Goal: Information Seeking & Learning: Understand process/instructions

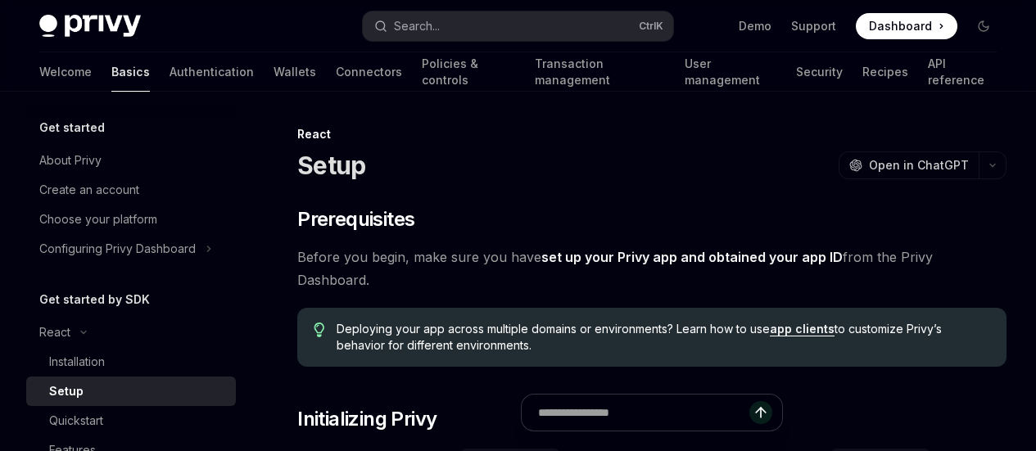
scroll to position [852, 0]
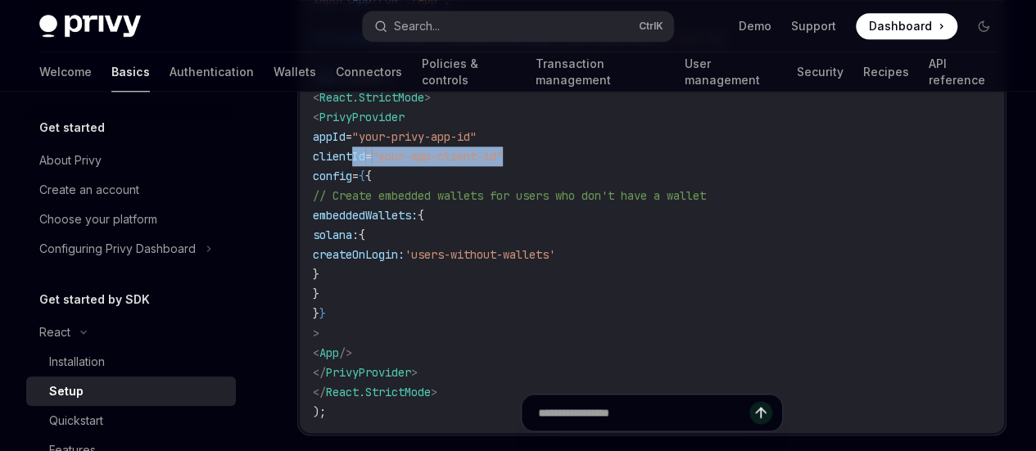
drag, startPoint x: 0, startPoint y: 0, endPoint x: 555, endPoint y: 231, distance: 601.6
click at [555, 231] on code "import React from 'react' ; import ReactDOM from 'react-dom/client' ; import '.…" at bounding box center [652, 137] width 678 height 570
copy span "clientId = "your-app-client-id""
click at [0, 0] on div "On this page Prerequisites Initializing Privy Configuration Waiting for Privy t…" at bounding box center [0, 0] width 0 height 0
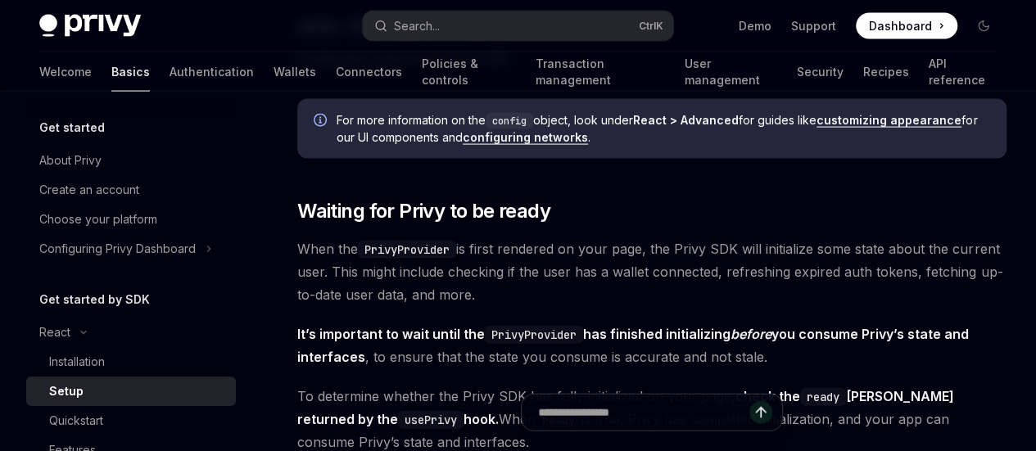
scroll to position [1671, 0]
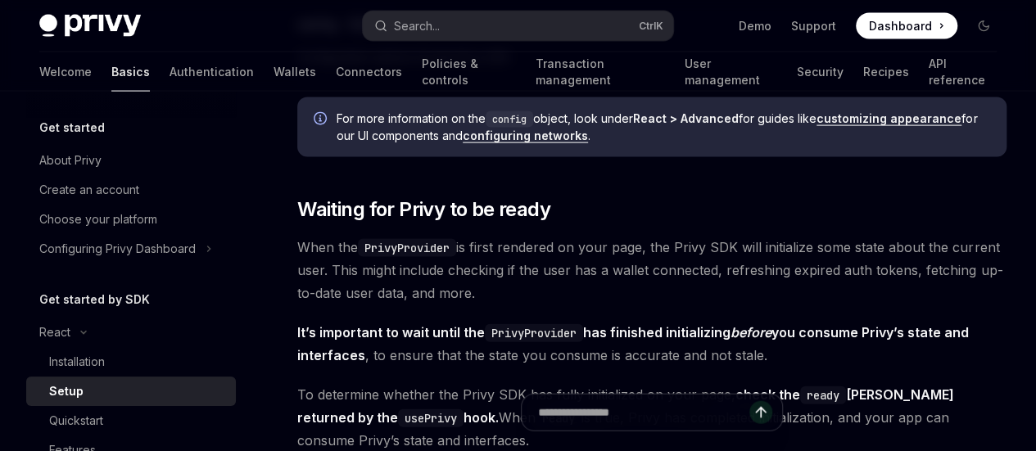
click at [497, 143] on link "configuring networks" at bounding box center [525, 136] width 125 height 15
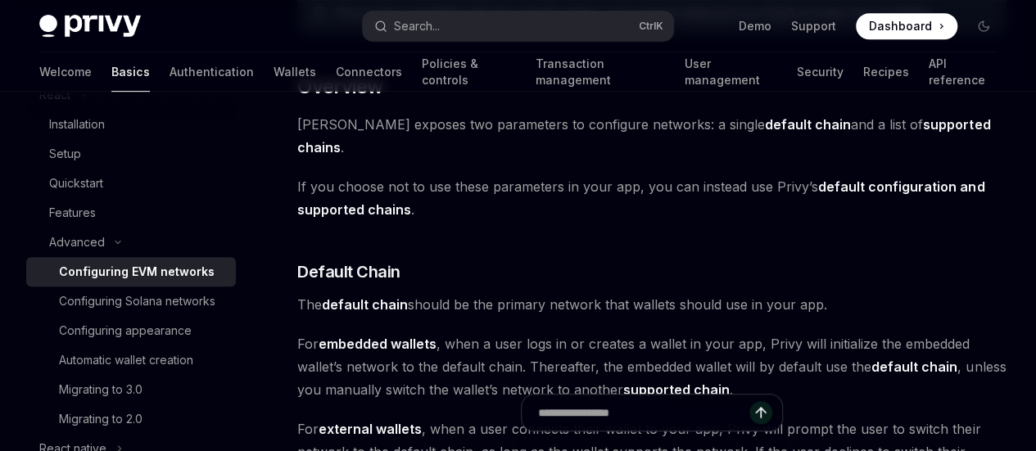
scroll to position [393, 0]
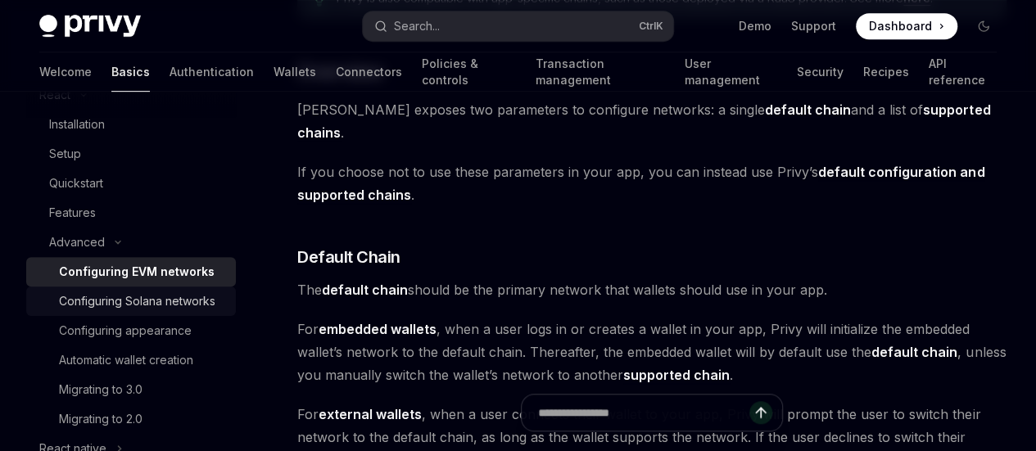
click at [95, 302] on div "Configuring Solana networks" at bounding box center [137, 302] width 156 height 20
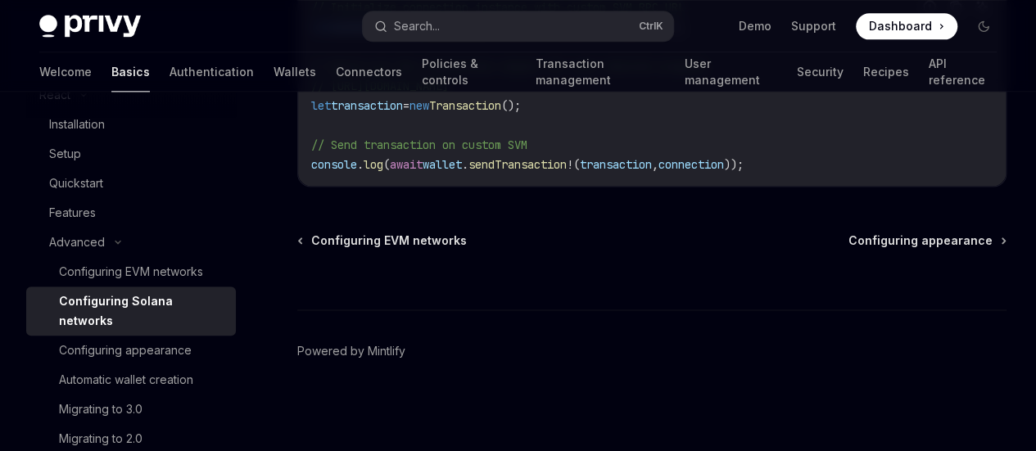
scroll to position [1213, 0]
click at [849, 249] on span "Configuring appearance" at bounding box center [921, 241] width 144 height 16
type textarea "*"
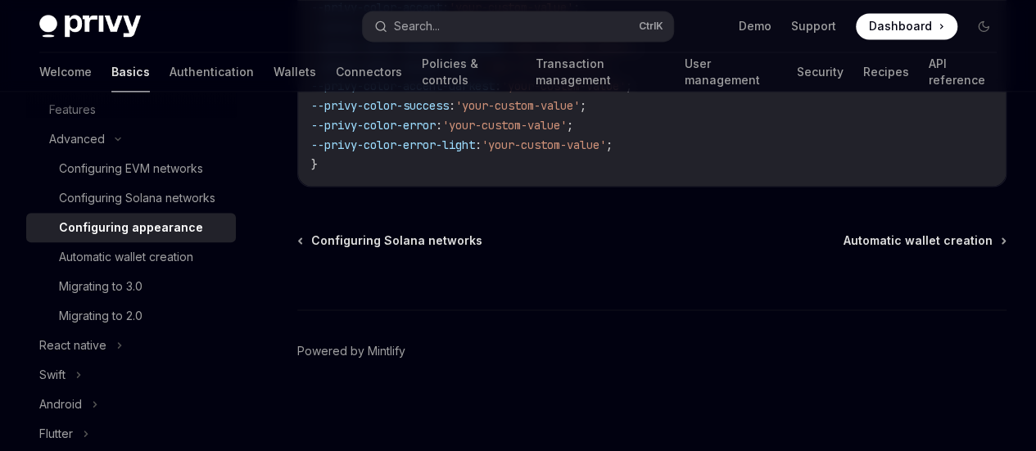
scroll to position [345, 0]
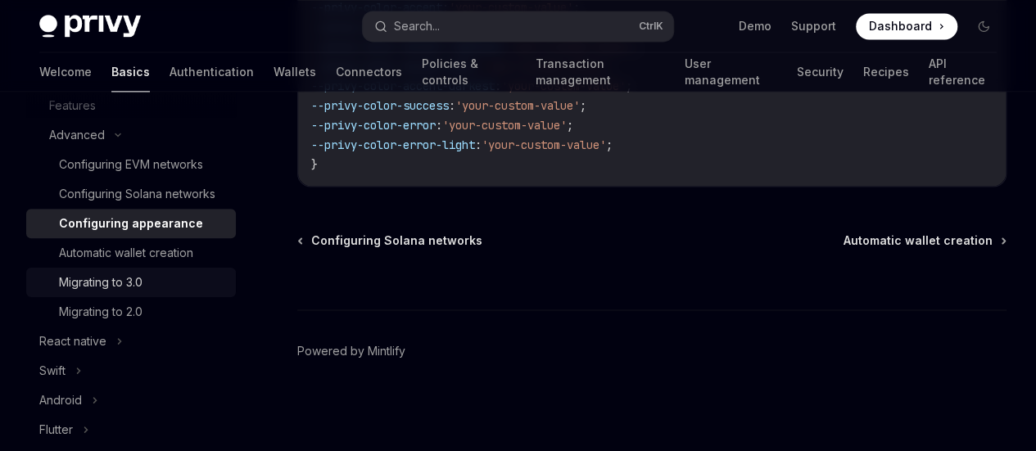
click at [116, 292] on div "Migrating to 3.0" at bounding box center [101, 283] width 84 height 20
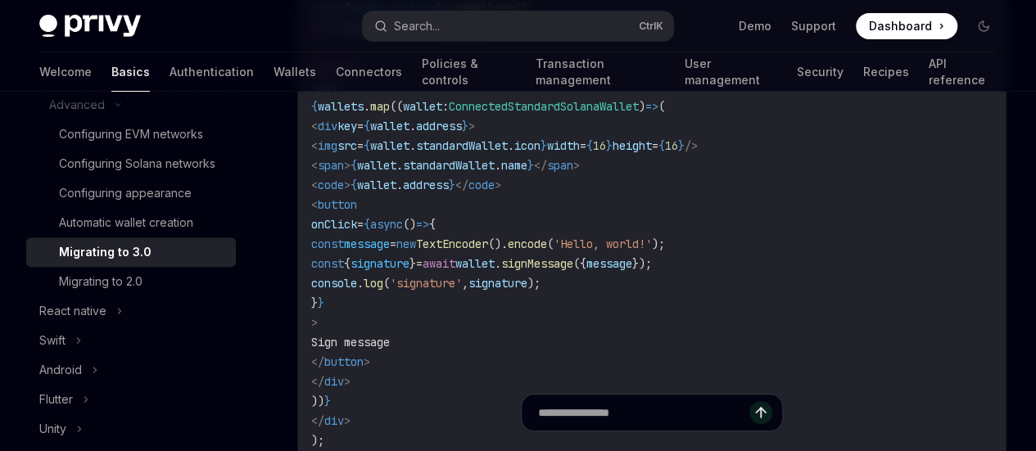
scroll to position [11, 0]
click at [336, 68] on link "Connectors" at bounding box center [369, 71] width 66 height 39
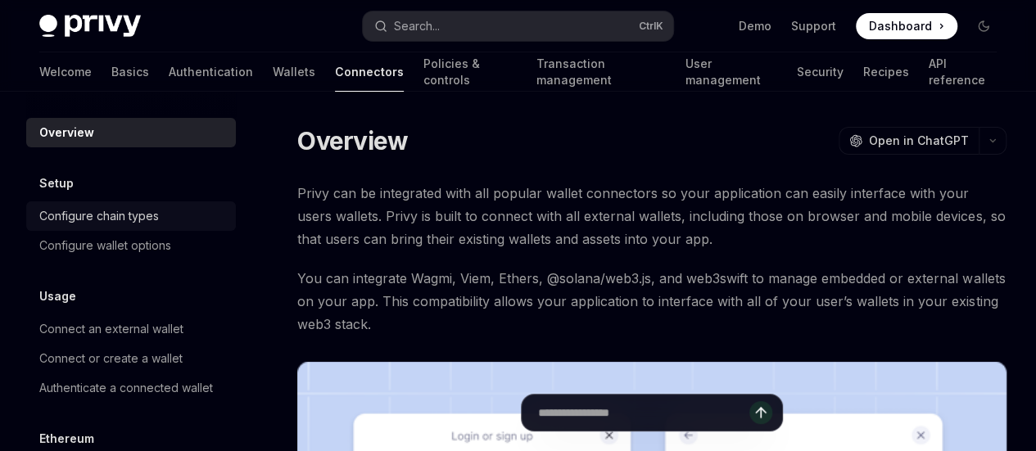
click at [133, 209] on div "Configure chain types" at bounding box center [99, 216] width 120 height 20
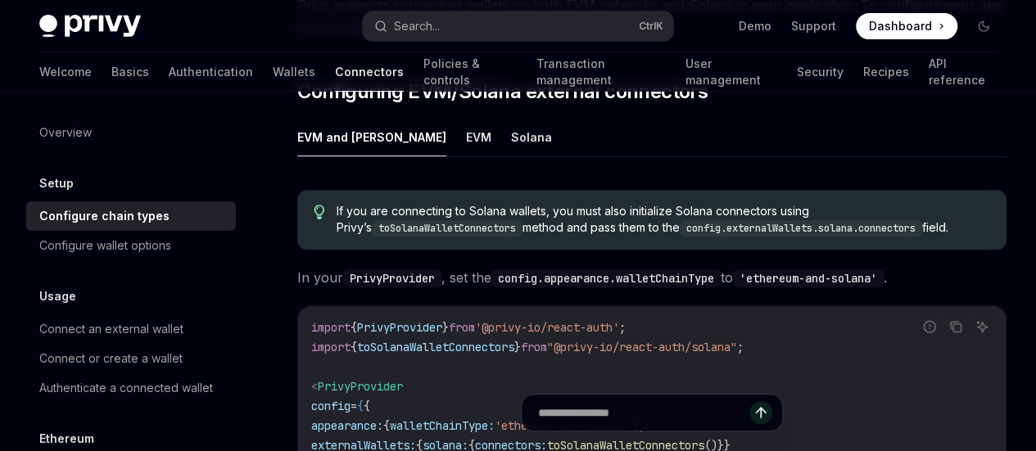
scroll to position [229, 0]
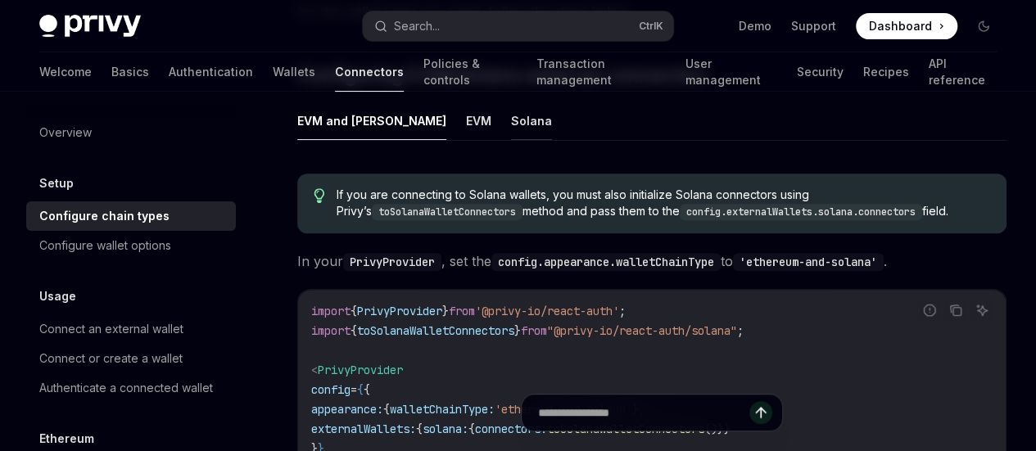
click at [511, 140] on button "Solana" at bounding box center [531, 121] width 41 height 39
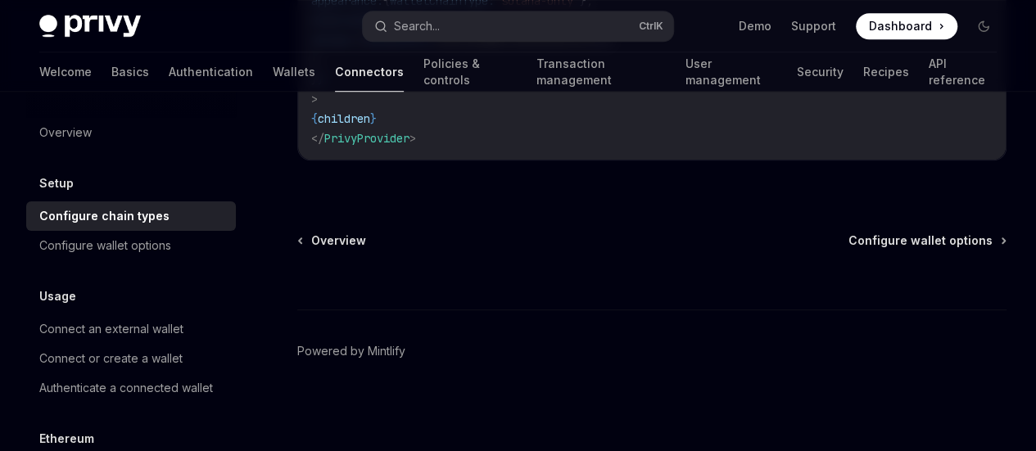
scroll to position [655, 0]
click at [849, 249] on span "Configure wallet options" at bounding box center [921, 241] width 144 height 16
type textarea "*"
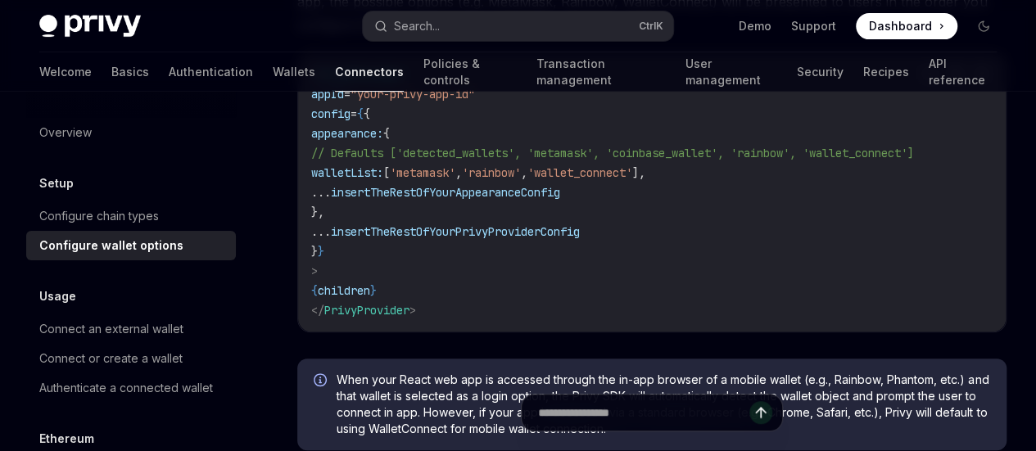
scroll to position [229, 0]
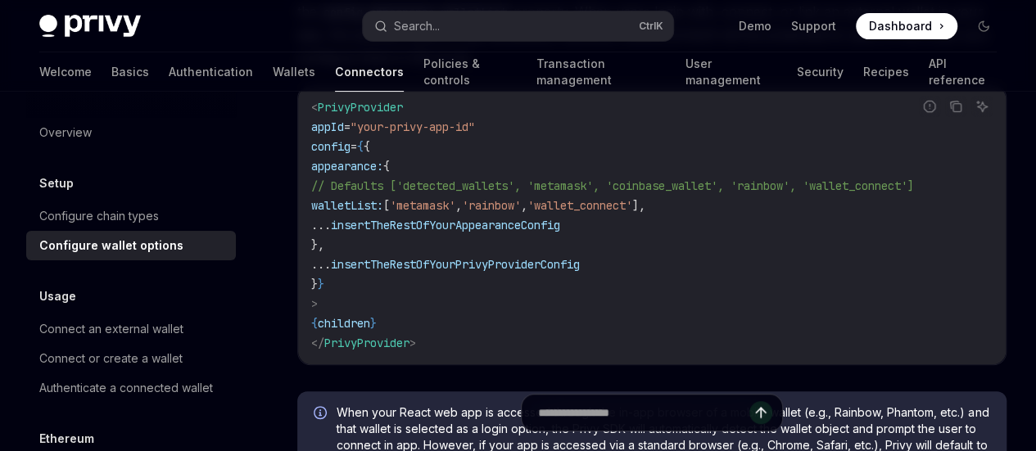
drag, startPoint x: 505, startPoint y: 442, endPoint x: 527, endPoint y: 441, distance: 22.1
click at [527, 441] on div at bounding box center [651, 421] width 709 height 61
drag, startPoint x: 527, startPoint y: 441, endPoint x: 556, endPoint y: 446, distance: 29.9
click at [556, 446] on div at bounding box center [651, 421] width 709 height 61
drag, startPoint x: 517, startPoint y: 435, endPoint x: 528, endPoint y: 439, distance: 11.4
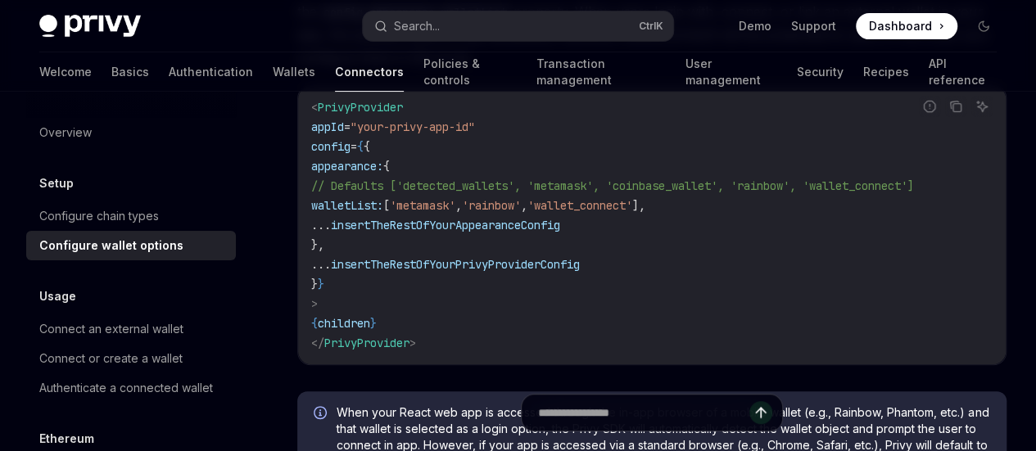
click at [528, 439] on div at bounding box center [651, 421] width 709 height 61
click at [560, 233] on span "insertTheRestOfYourAppearanceConfig" at bounding box center [445, 225] width 229 height 15
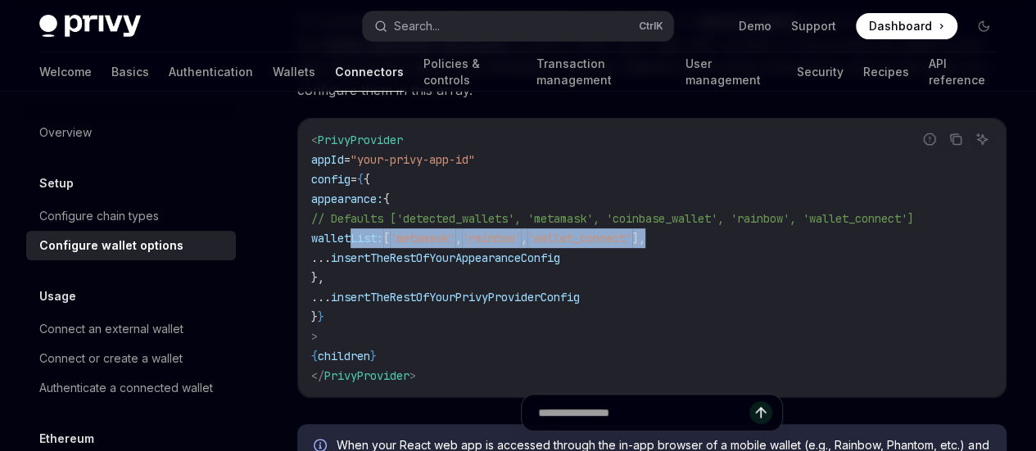
scroll to position [0, 307]
drag, startPoint x: 352, startPoint y: 314, endPoint x: 420, endPoint y: 314, distance: 68.0
click at [420, 314] on code "< PrivyProvider appId = "your-privy-app-id" config = { { appearance: { // Defau…" at bounding box center [652, 258] width 682 height 256
copy span "walletList: [ 'metamask' , 'rainbow' , 'wallet_connect' ],"
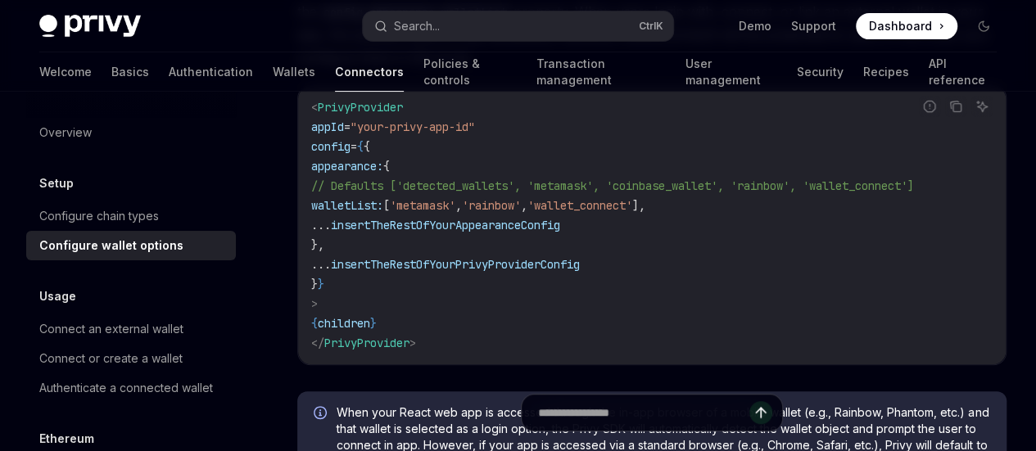
click at [0, 0] on div "On this page Configuring the Coinbase Smart Wallet" at bounding box center [0, 0] width 0 height 0
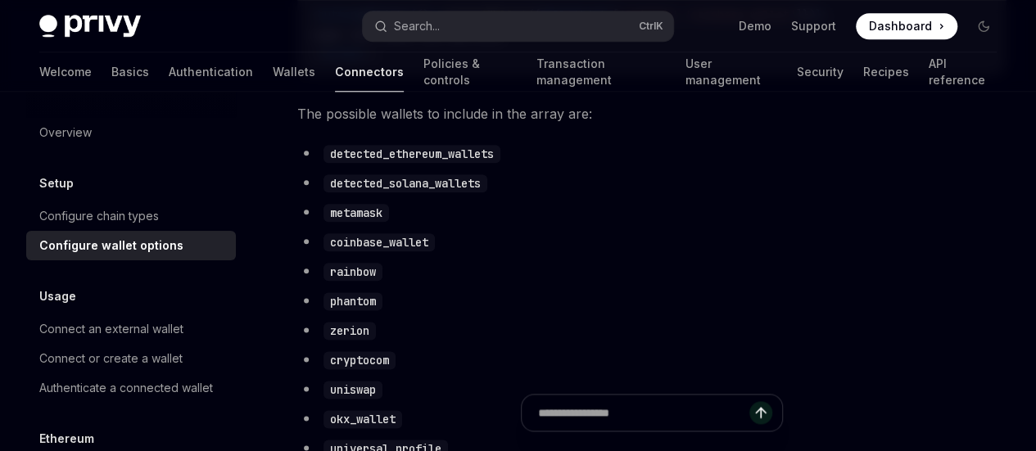
scroll to position [950, 0]
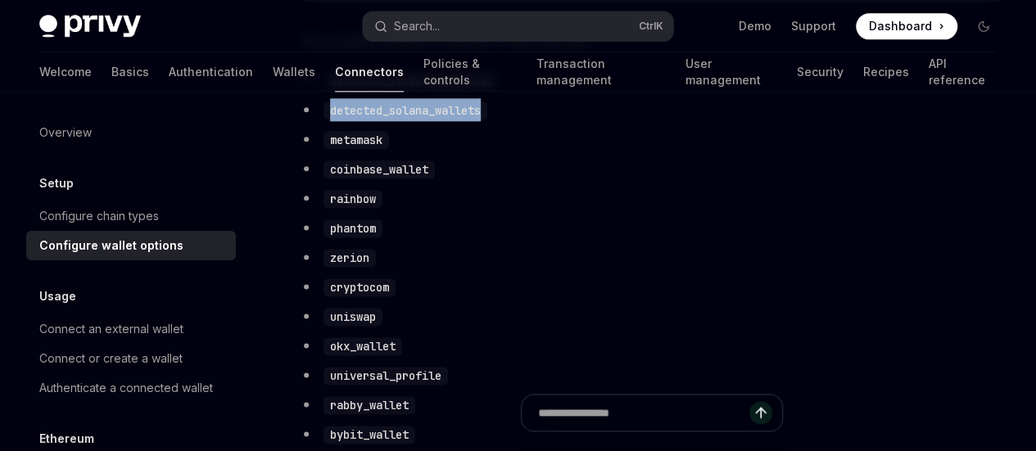
drag, startPoint x: 329, startPoint y: 243, endPoint x: 490, endPoint y: 256, distance: 161.2
click at [490, 121] on li "detected_solana_wallets" at bounding box center [651, 109] width 709 height 23
copy code "detected_solana_wallets"
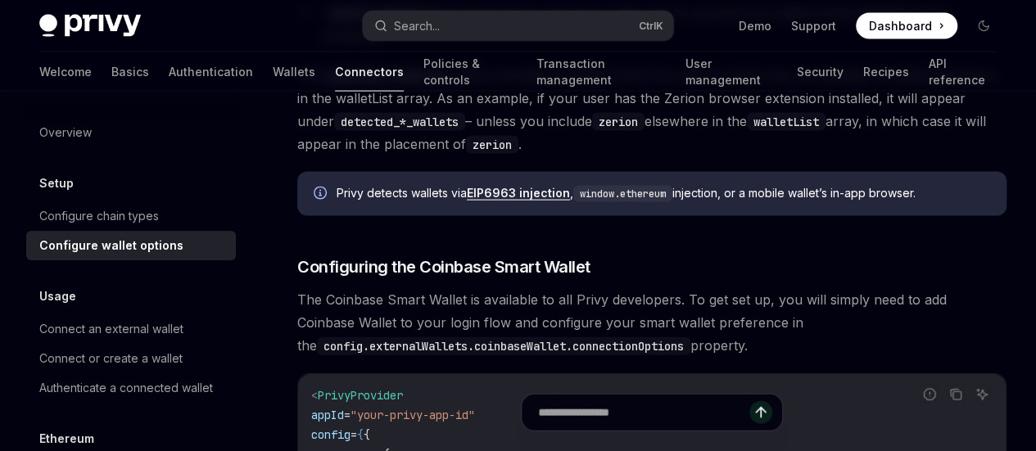
scroll to position [1639, 0]
